Goal: Task Accomplishment & Management: Use online tool/utility

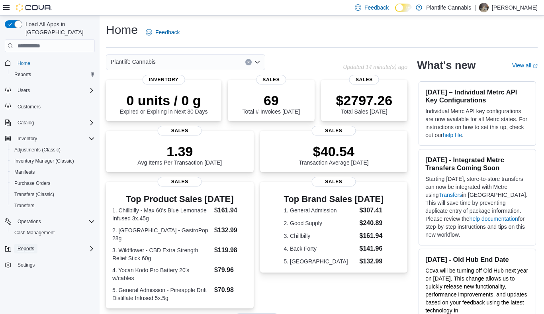
click at [24, 246] on span "Reports" at bounding box center [26, 249] width 17 height 6
click at [23, 268] on span "Reports" at bounding box center [22, 271] width 17 height 6
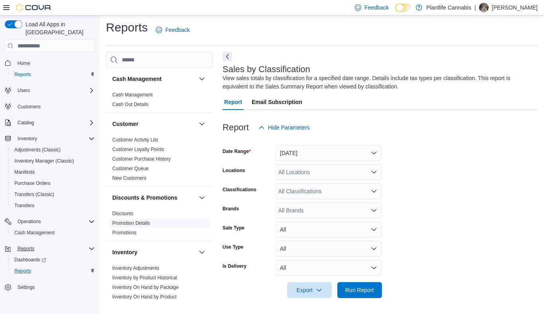
scroll to position [443, 0]
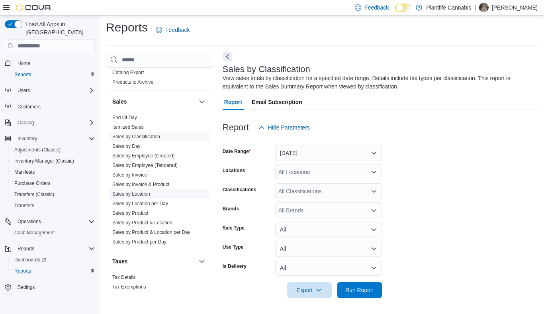
click at [141, 196] on link "Sales by Location" at bounding box center [131, 194] width 38 height 6
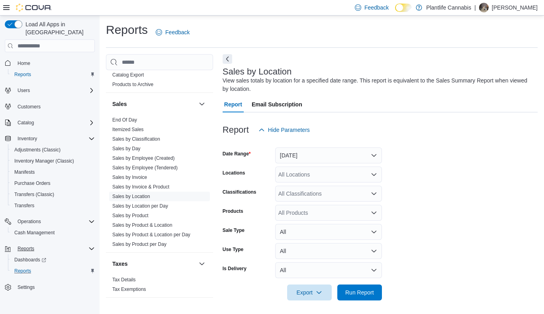
scroll to position [2, 0]
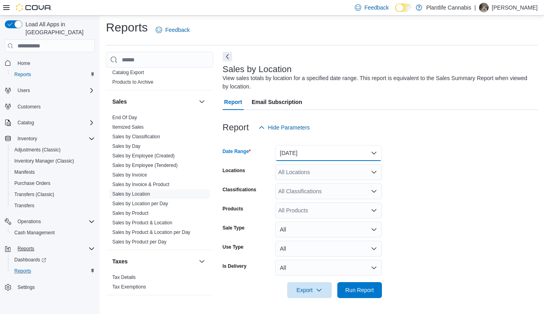
click at [307, 159] on button "[DATE]" at bounding box center [328, 153] width 107 height 16
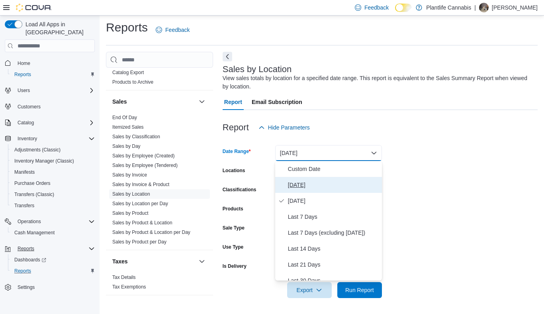
click at [299, 182] on span "[DATE]" at bounding box center [333, 185] width 91 height 10
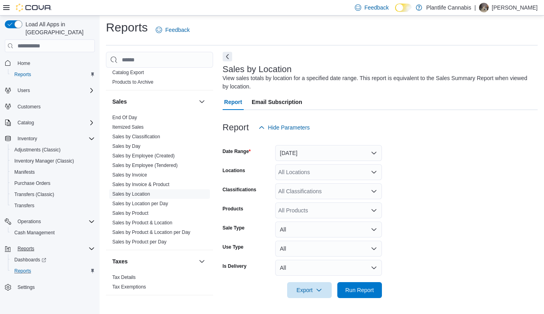
click at [299, 173] on div "All Locations" at bounding box center [328, 172] width 107 height 16
type input "***"
click at [307, 186] on span "Calgary - Shawnessy" at bounding box center [323, 186] width 53 height 8
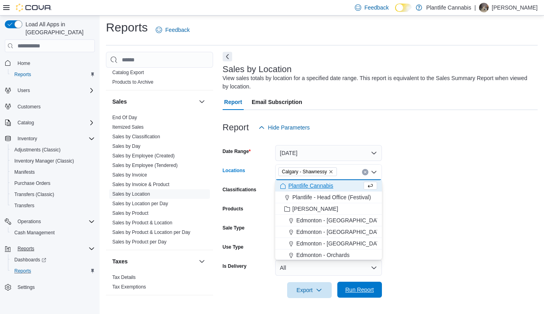
click at [353, 292] on span "Run Report" at bounding box center [360, 290] width 29 height 8
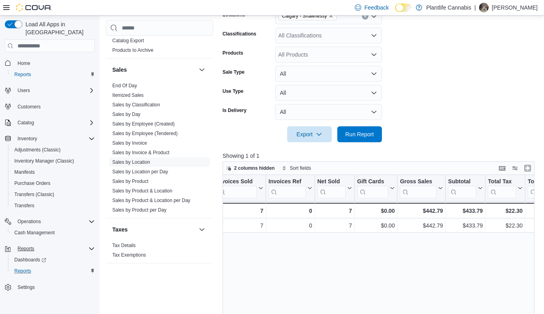
scroll to position [0, 85]
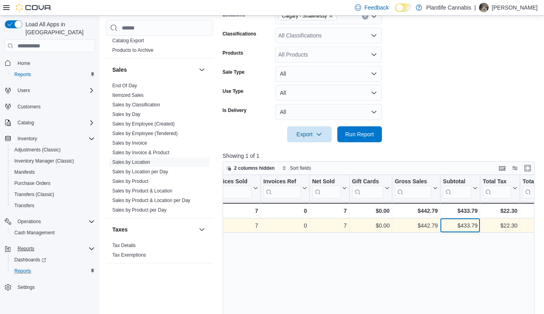
click at [459, 224] on div "$433.79" at bounding box center [460, 226] width 35 height 10
copy div "433.79"
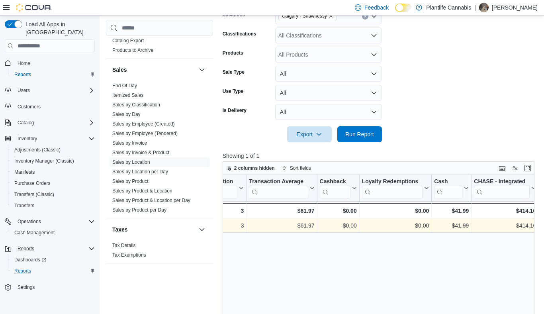
scroll to position [0, 817]
click at [305, 225] on div "$61.97" at bounding box center [282, 226] width 65 height 10
copy div "61.97"
